Goal: Book appointment/travel/reservation

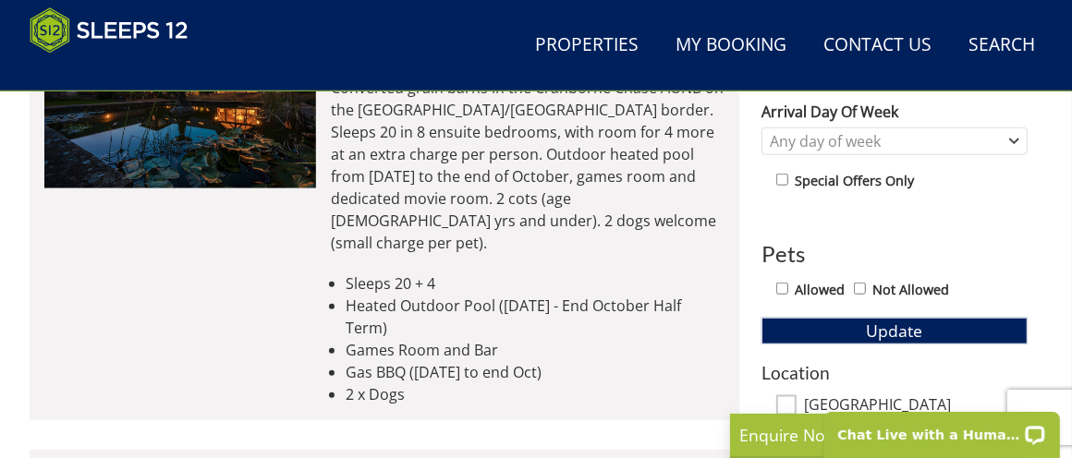
scroll to position [945, 0]
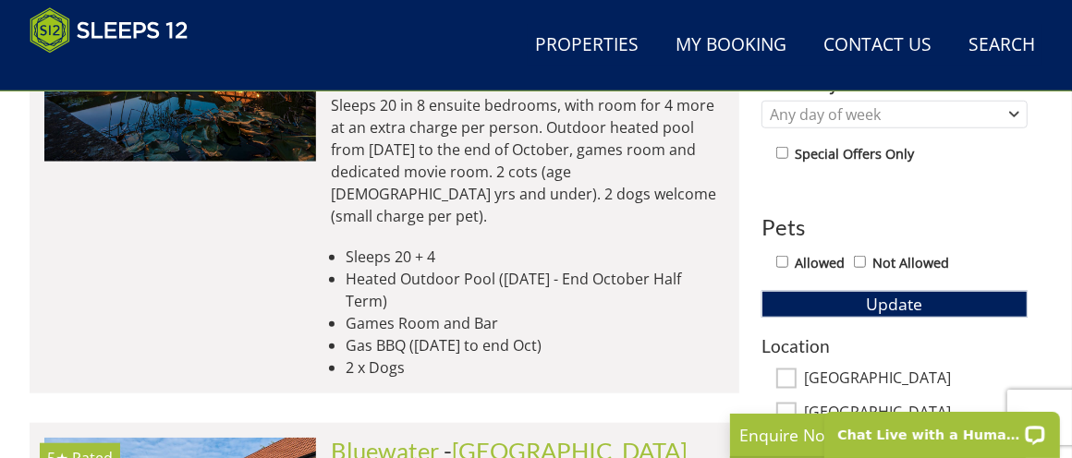
click at [776, 257] on div "Allowed Not Allowed" at bounding box center [901, 264] width 251 height 27
click at [783, 267] on input "Allowed" at bounding box center [782, 262] width 12 height 12
checkbox input "true"
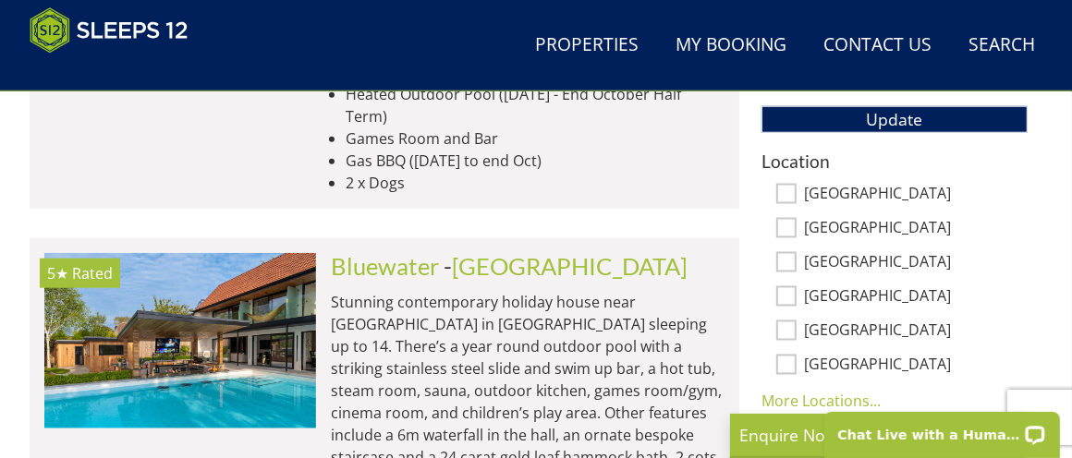
scroll to position [1221, 0]
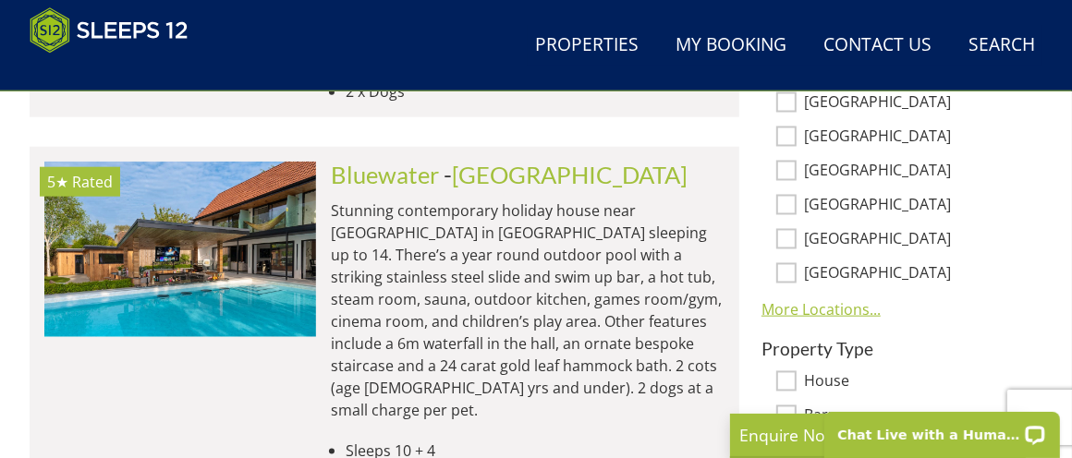
click at [838, 311] on link "More Locations..." at bounding box center [821, 309] width 119 height 20
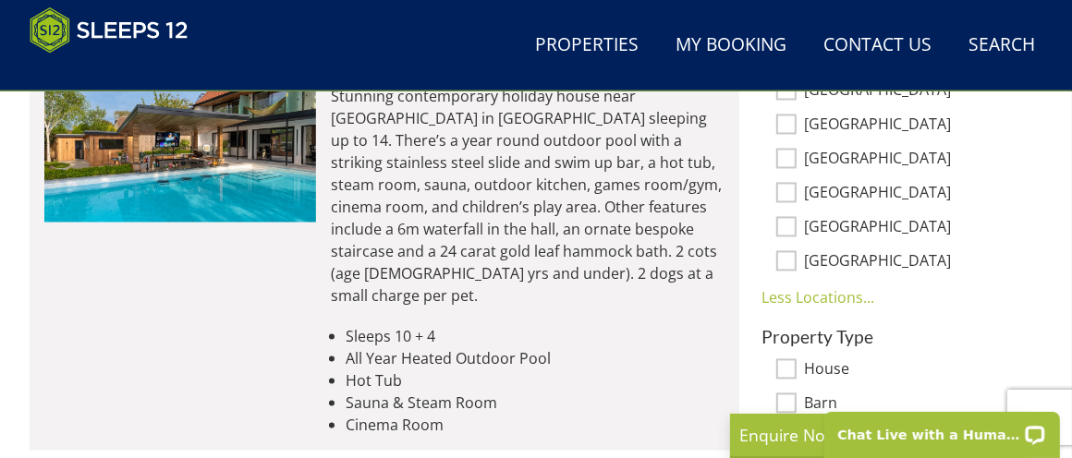
scroll to position [1130, 0]
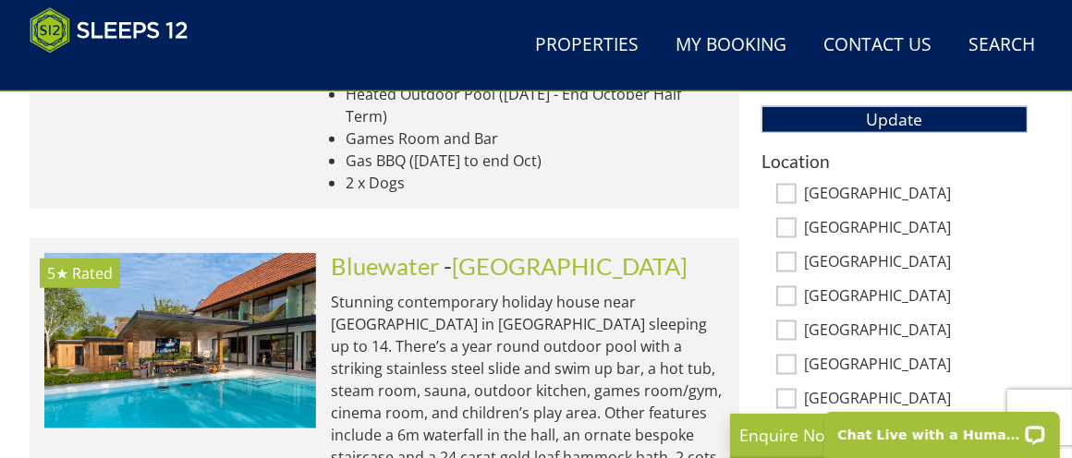
click at [781, 300] on input "[GEOGRAPHIC_DATA]" at bounding box center [786, 296] width 20 height 20
checkbox input "true"
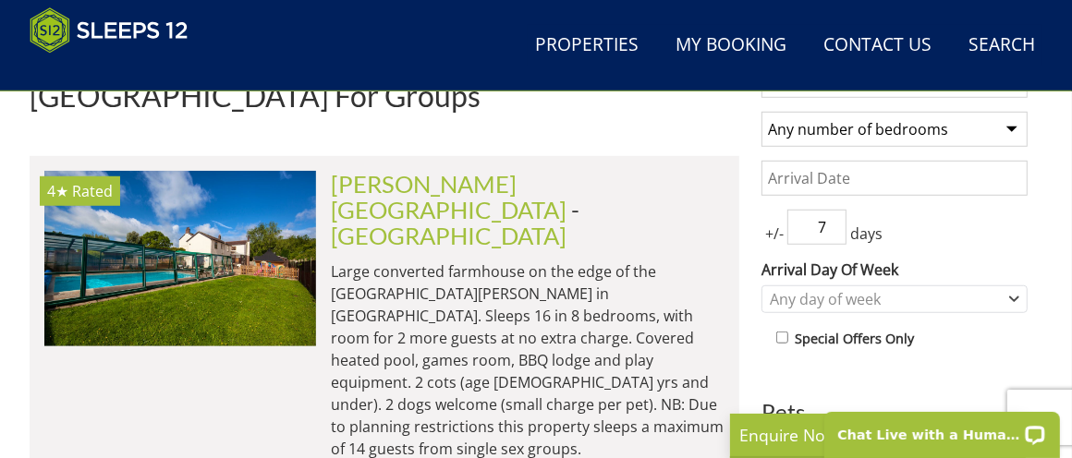
scroll to position [666, 0]
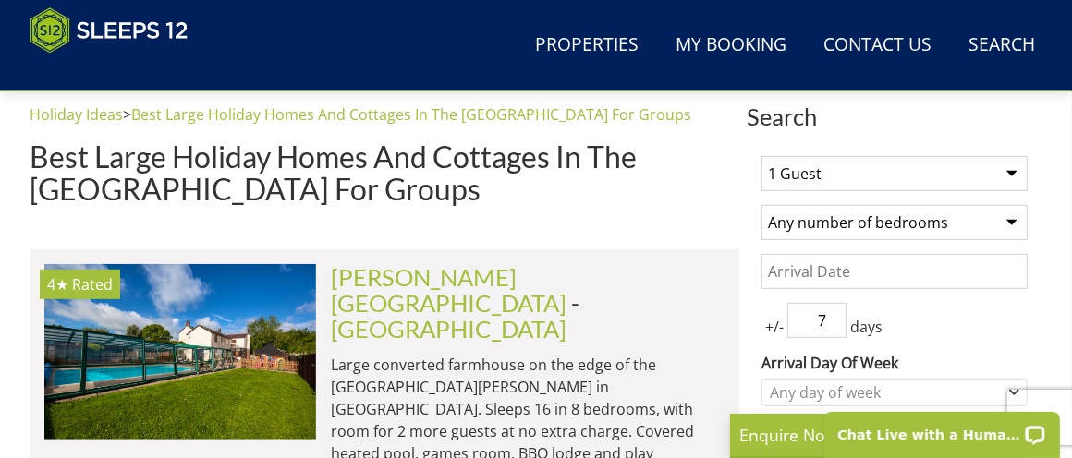
click at [1015, 176] on select "1 Guest 2 Guests 3 Guests 4 Guests 5 Guests 6 Guests 7 Guests 8 Guests 9 Guests…" at bounding box center [895, 173] width 266 height 35
select select "12"
click at [762, 163] on select "1 Guest 2 Guests 3 Guests 4 Guests 5 Guests 6 Guests 7 Guests 8 Guests 9 Guests…" at bounding box center [895, 173] width 266 height 35
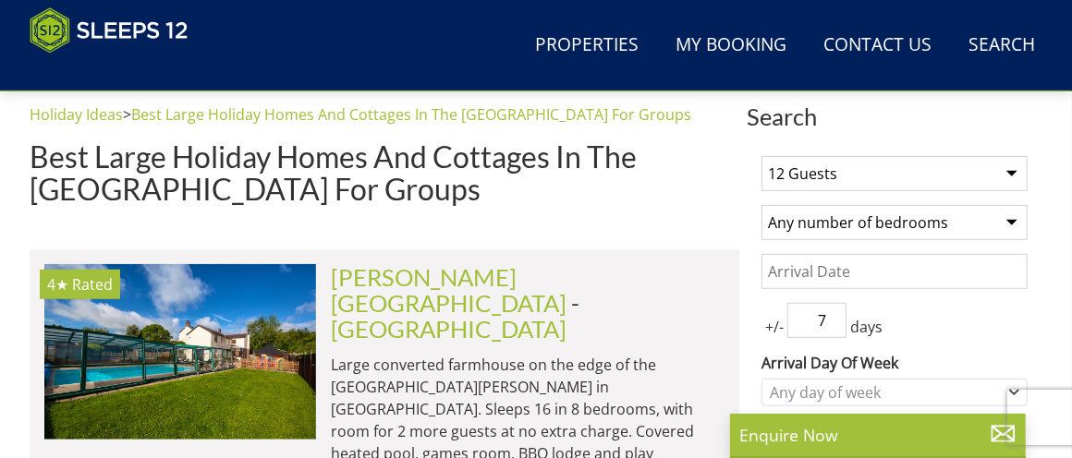
click at [602, 220] on div "Holiday Ideas > Best Large Holiday Homes And Cottages In The [GEOGRAPHIC_DATA] …" at bounding box center [385, 162] width 710 height 116
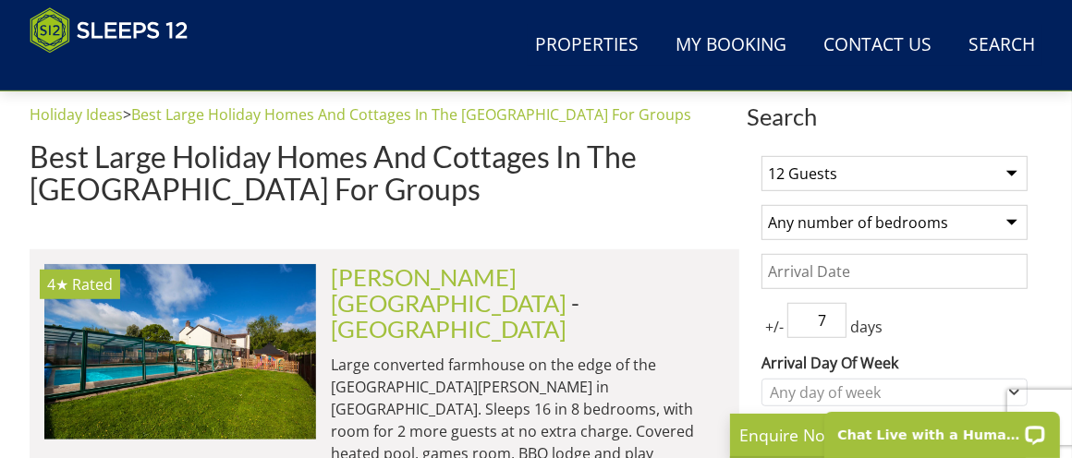
click at [883, 282] on input "Date" at bounding box center [895, 271] width 266 height 35
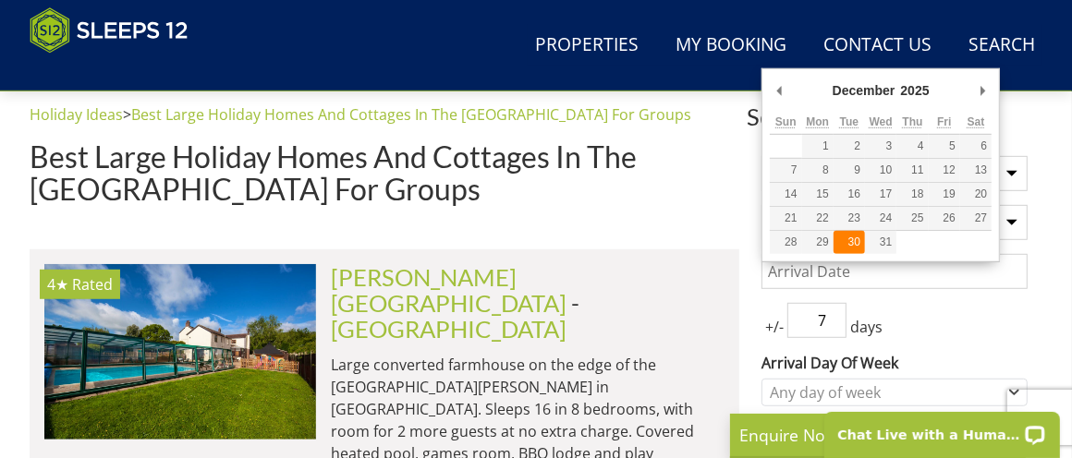
type input "[DATE]"
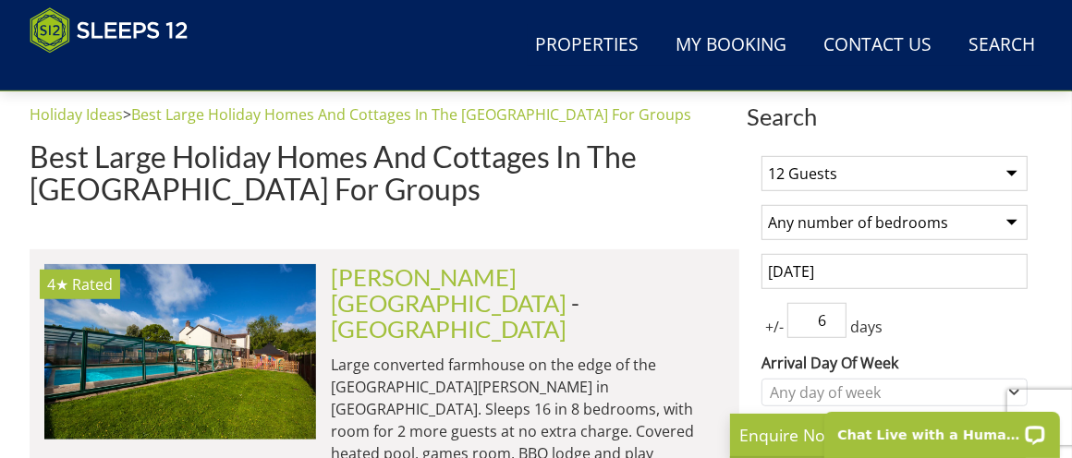
click at [835, 329] on input "6" at bounding box center [817, 320] width 59 height 35
click at [834, 323] on input "7" at bounding box center [817, 320] width 59 height 35
click at [832, 330] on input "6" at bounding box center [817, 320] width 59 height 35
type input "5"
click at [832, 330] on input "5" at bounding box center [817, 320] width 59 height 35
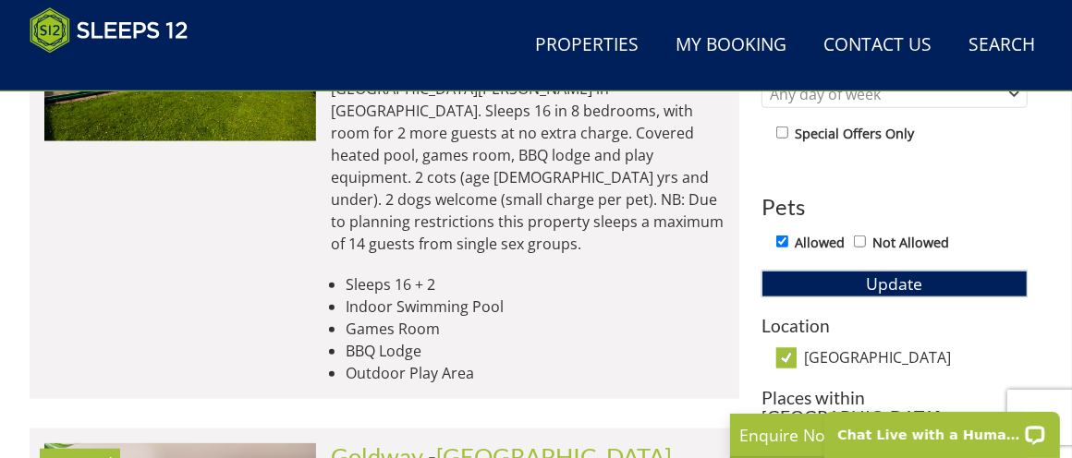
scroll to position [1036, 0]
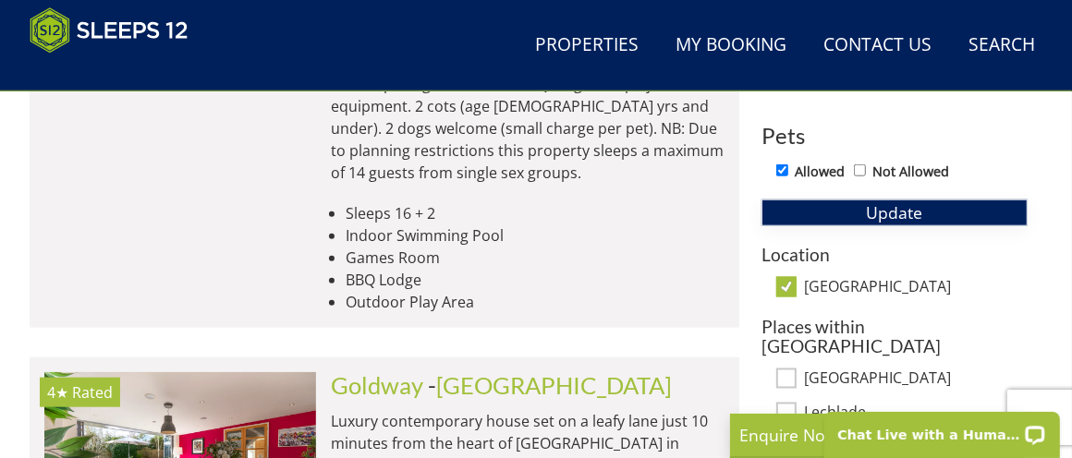
click at [892, 211] on span "Update" at bounding box center [895, 212] width 56 height 22
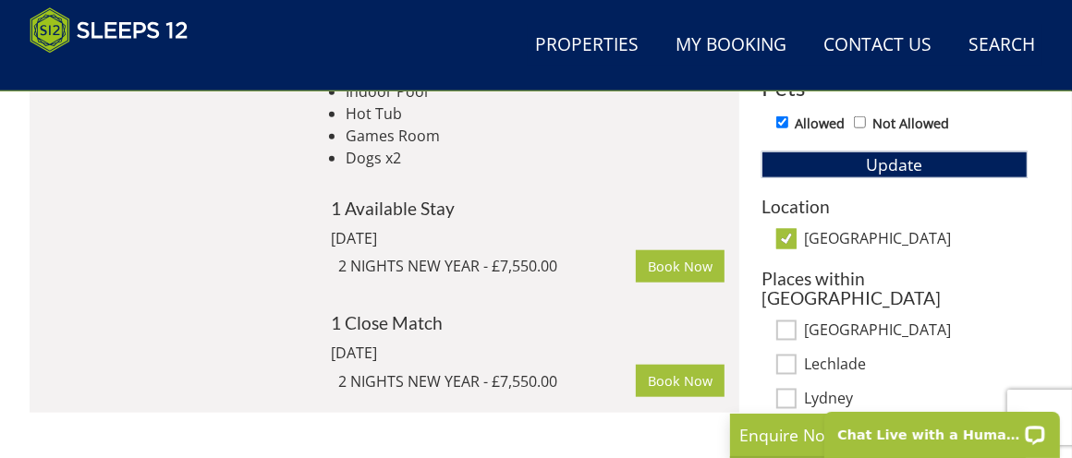
scroll to position [1130, 0]
